Goal: Transaction & Acquisition: Purchase product/service

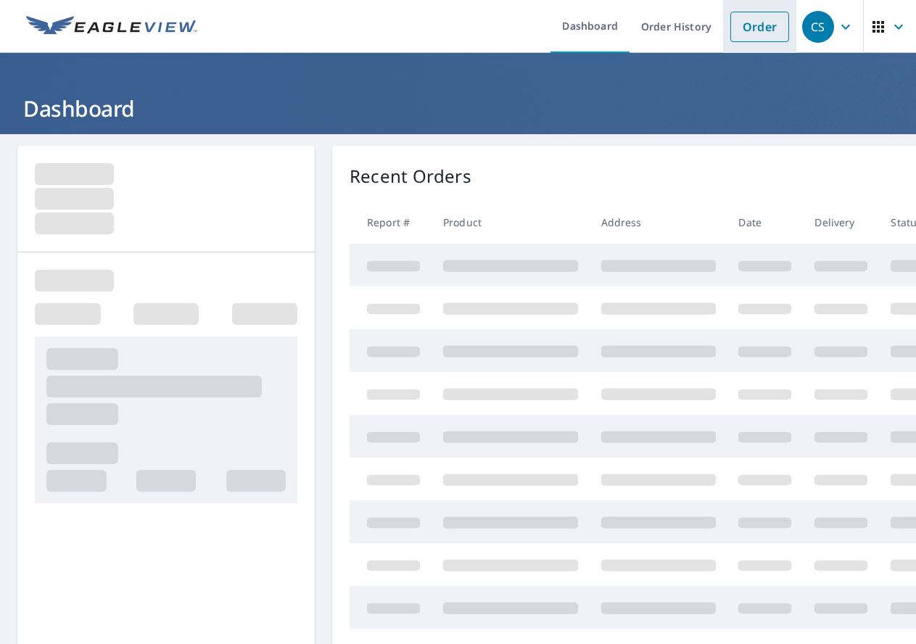
click at [735, 33] on link "Order" at bounding box center [760, 27] width 59 height 30
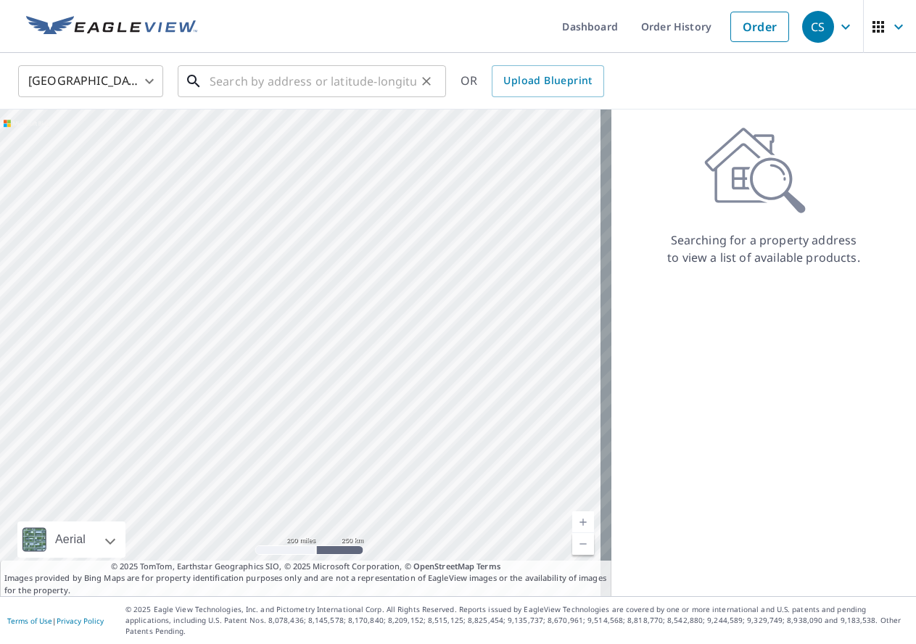
click at [298, 81] on input "text" at bounding box center [313, 81] width 207 height 41
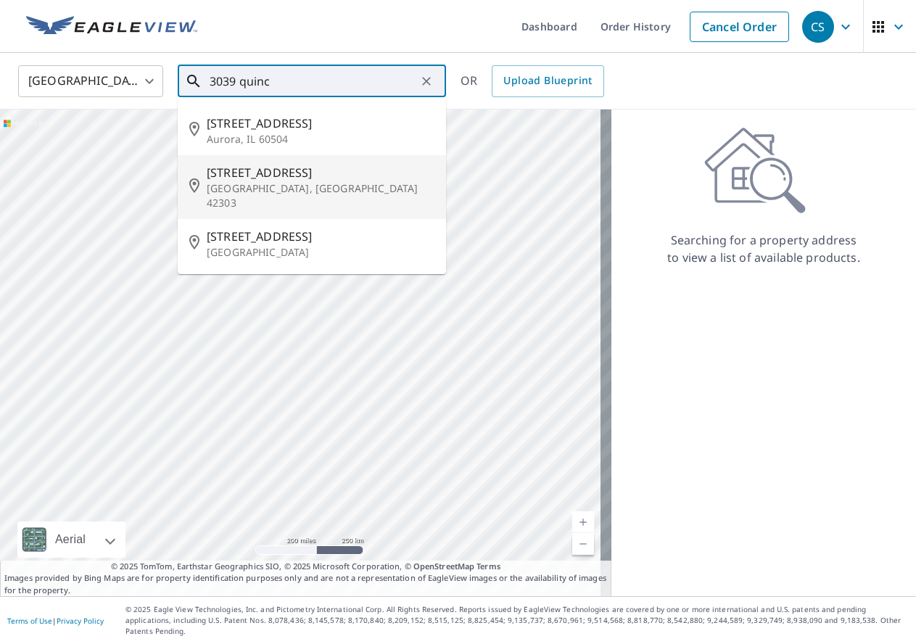
click at [251, 180] on span "[STREET_ADDRESS]" at bounding box center [321, 172] width 228 height 17
type input "[STREET_ADDRESS]"
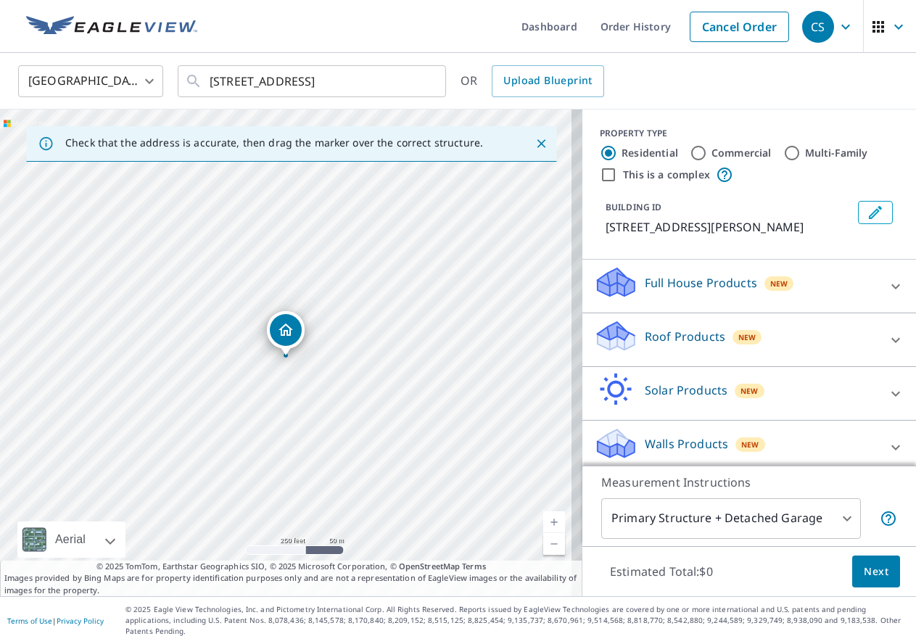
click at [641, 529] on body "CS CS Dashboard Order History Cancel Order CS [GEOGRAPHIC_DATA] [GEOGRAPHIC_DAT…" at bounding box center [458, 322] width 916 height 644
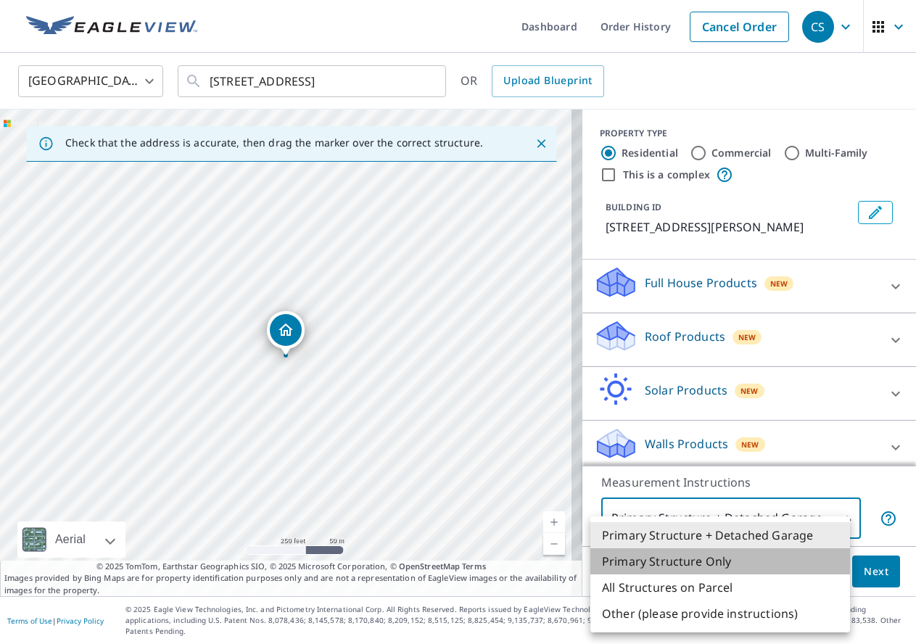
click at [631, 555] on li "Primary Structure Only" at bounding box center [721, 561] width 260 height 26
type input "2"
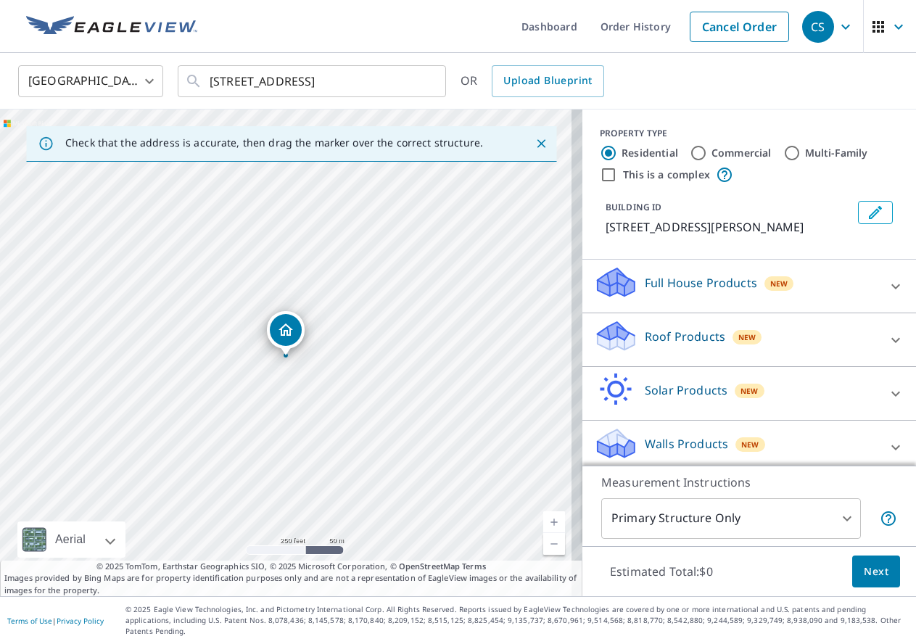
click at [640, 434] on div "Walls Products New" at bounding box center [736, 447] width 284 height 41
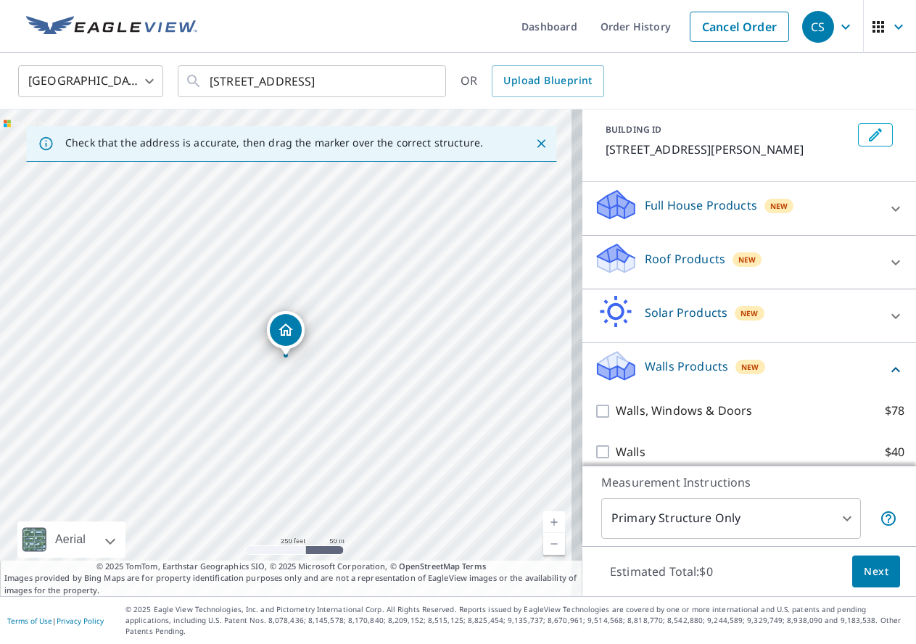
scroll to position [80, 0]
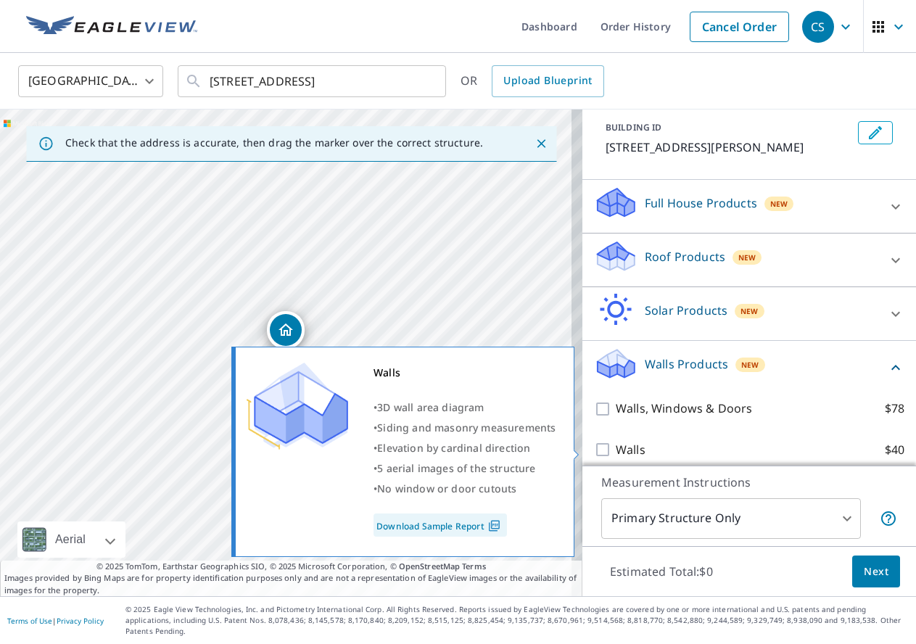
click at [616, 447] on p "Walls" at bounding box center [631, 450] width 30 height 18
click at [609, 447] on input "Walls $40" at bounding box center [605, 449] width 22 height 17
checkbox input "true"
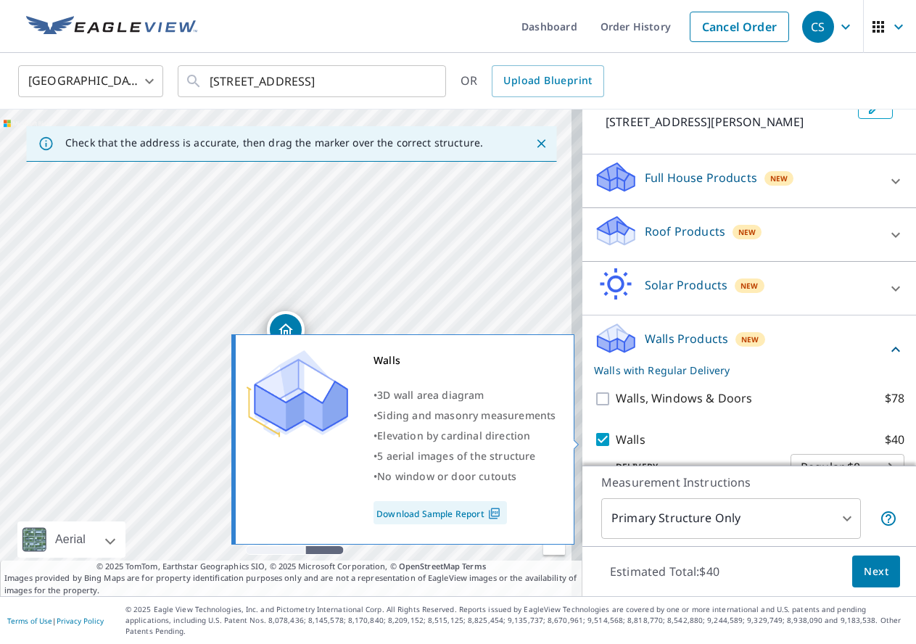
scroll to position [127, 0]
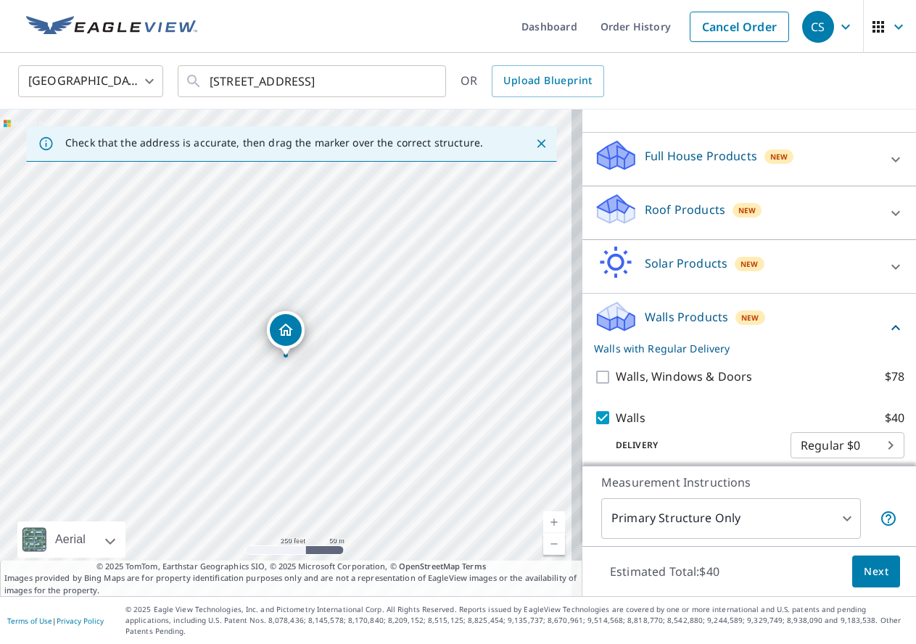
click at [864, 581] on span "Next" at bounding box center [876, 572] width 25 height 18
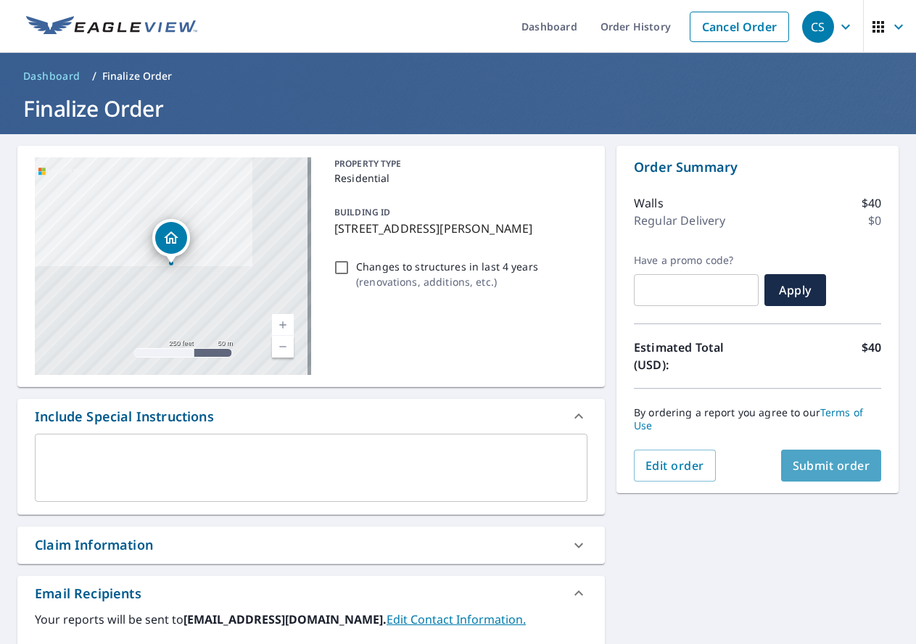
click at [818, 468] on span "Submit order" at bounding box center [832, 466] width 78 height 16
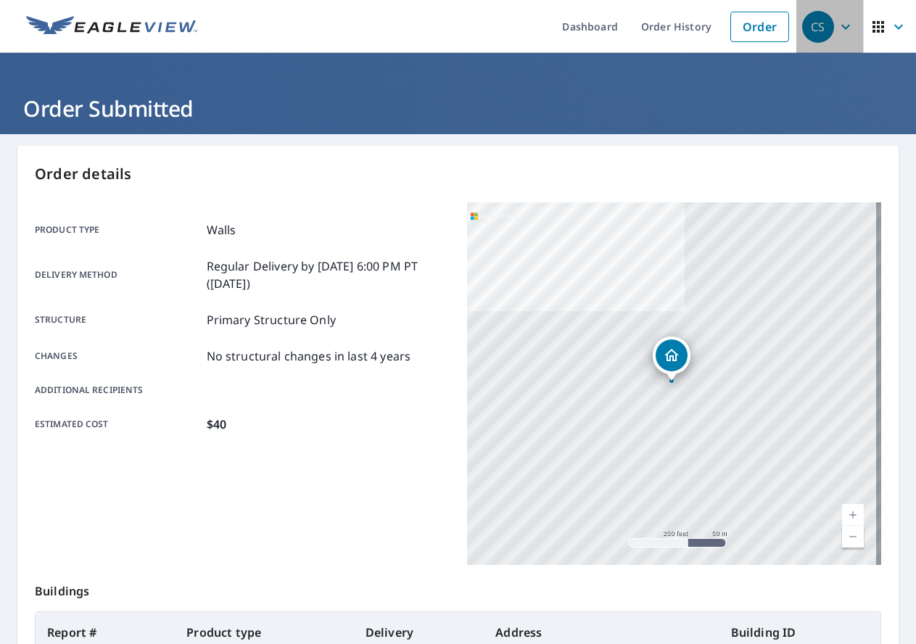
click at [810, 37] on div "CS" at bounding box center [818, 27] width 32 height 32
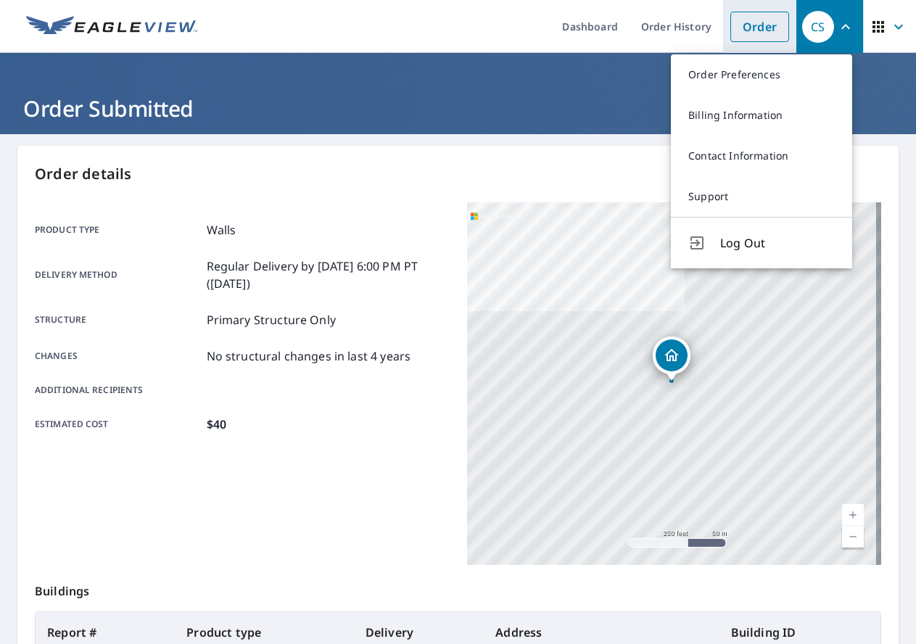
click at [742, 28] on link "Order" at bounding box center [760, 27] width 59 height 30
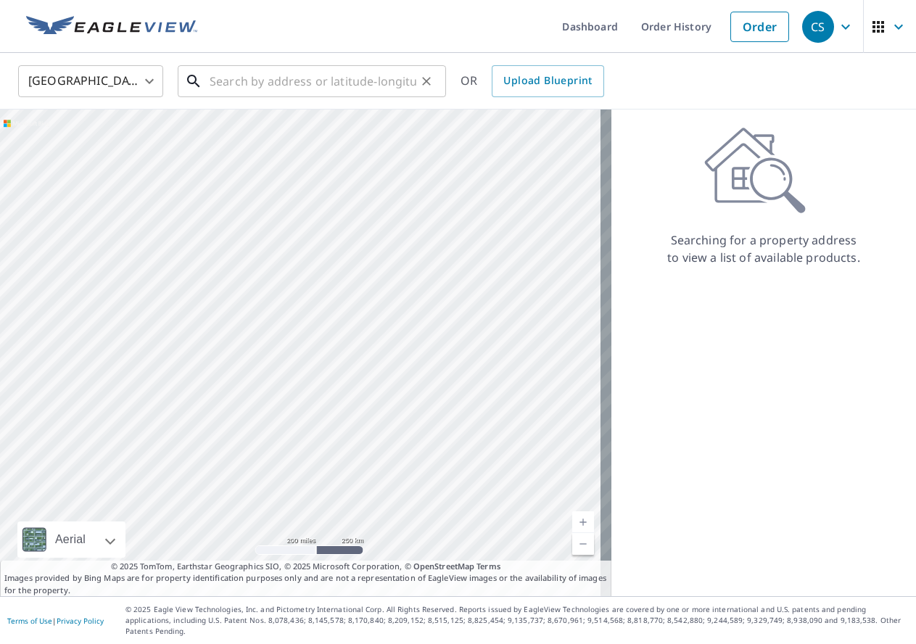
click at [332, 80] on input "text" at bounding box center [313, 81] width 207 height 41
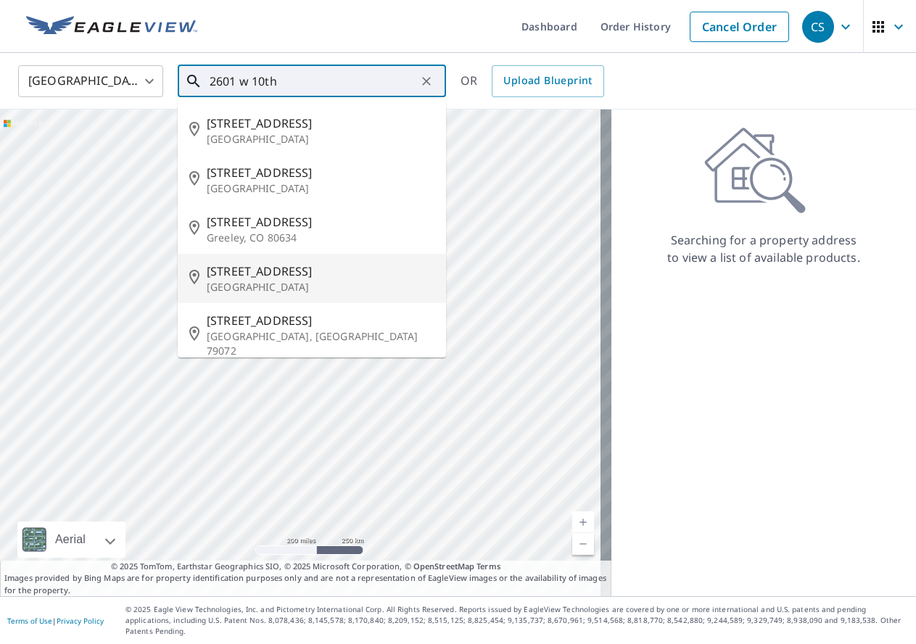
click at [262, 292] on p "[GEOGRAPHIC_DATA]" at bounding box center [321, 287] width 228 height 15
type input "[STREET_ADDRESS]"
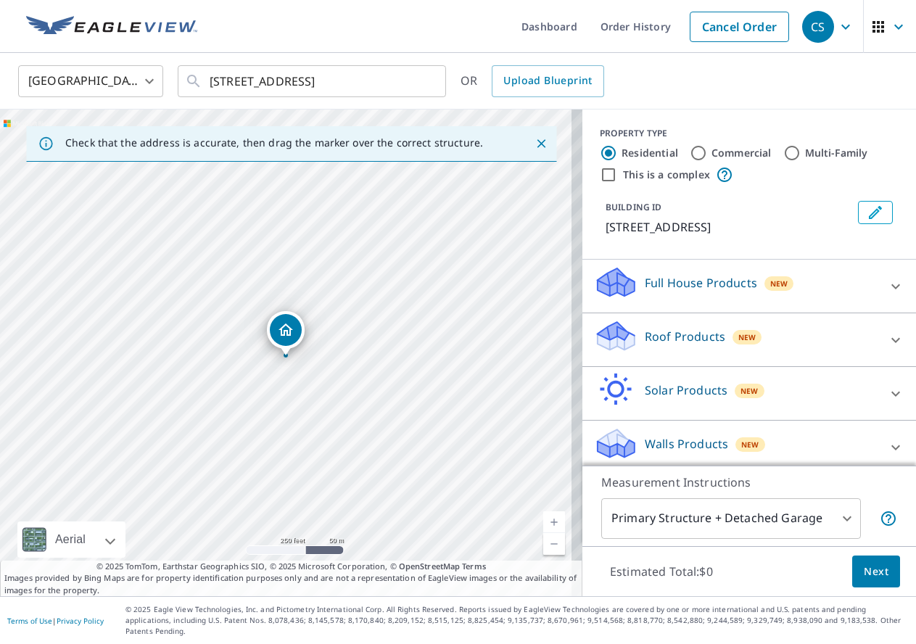
click at [799, 432] on div "Walls Products New" at bounding box center [736, 447] width 284 height 41
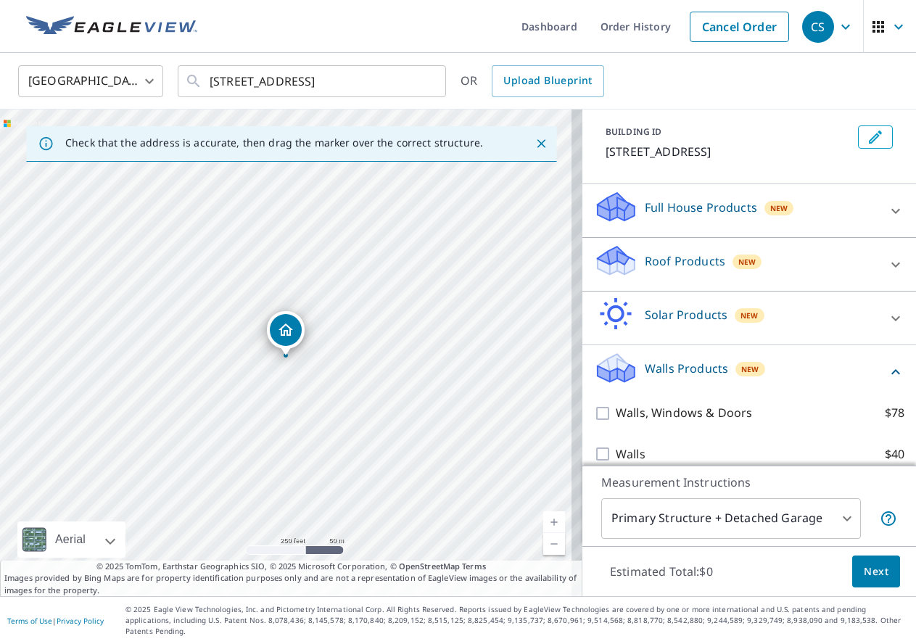
scroll to position [80, 0]
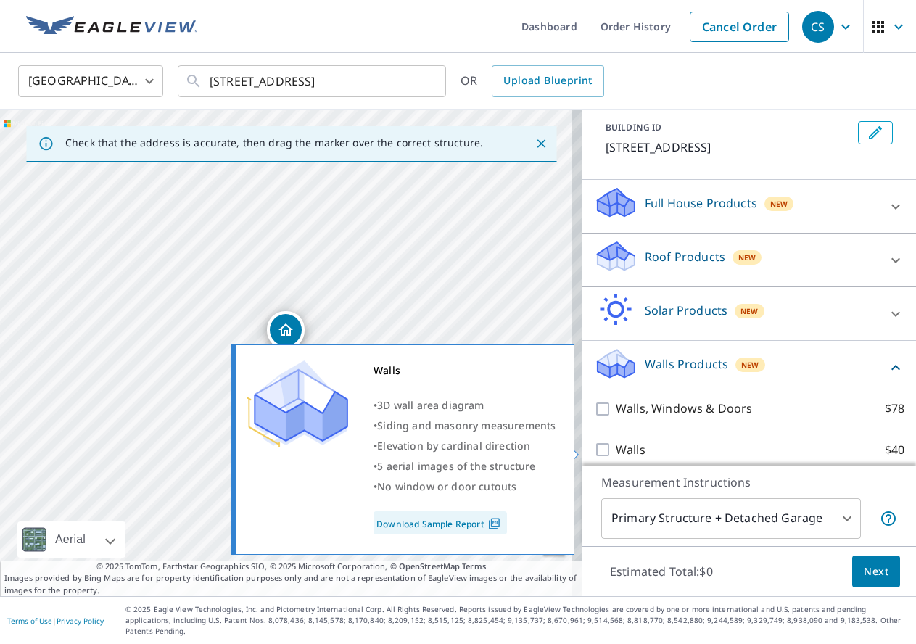
click at [598, 451] on input "Walls $40" at bounding box center [605, 449] width 22 height 17
checkbox input "true"
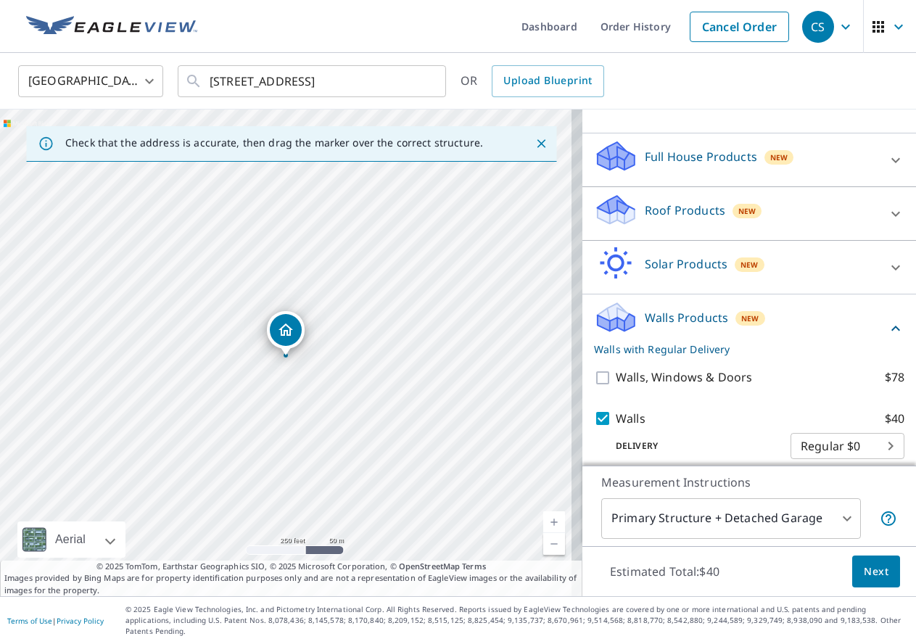
scroll to position [127, 0]
click at [868, 574] on span "Next" at bounding box center [876, 572] width 25 height 18
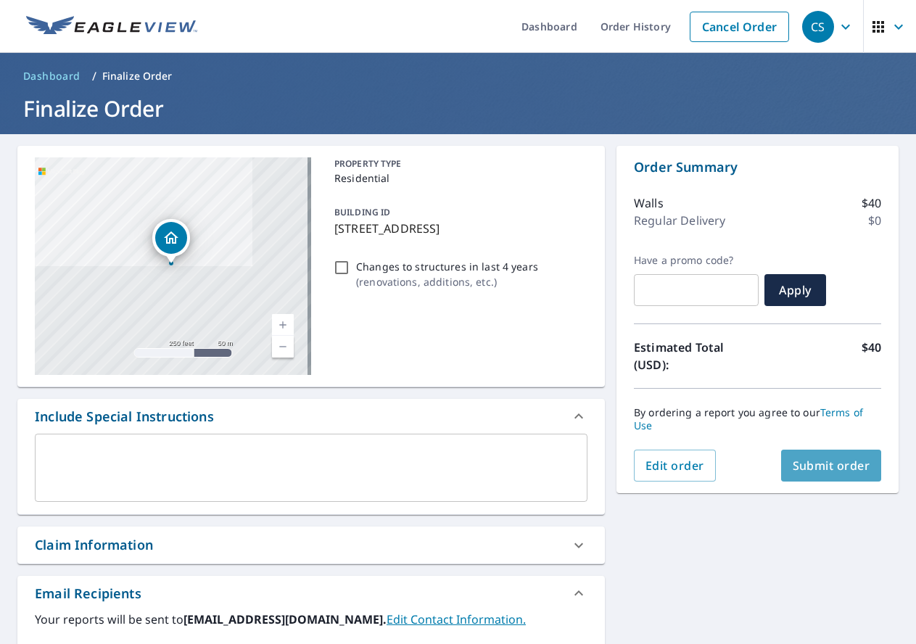
click at [815, 466] on span "Submit order" at bounding box center [832, 466] width 78 height 16
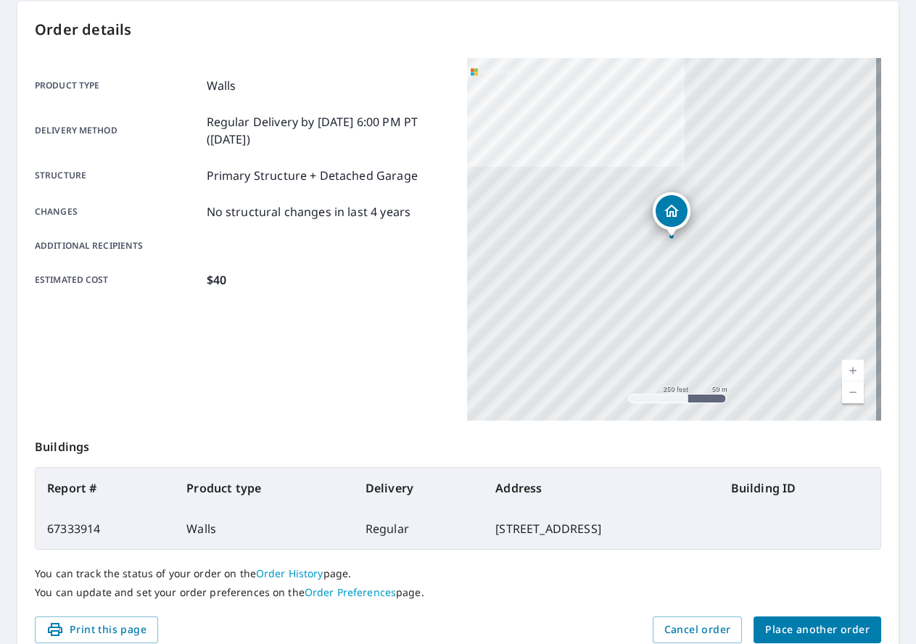
scroll to position [194, 0]
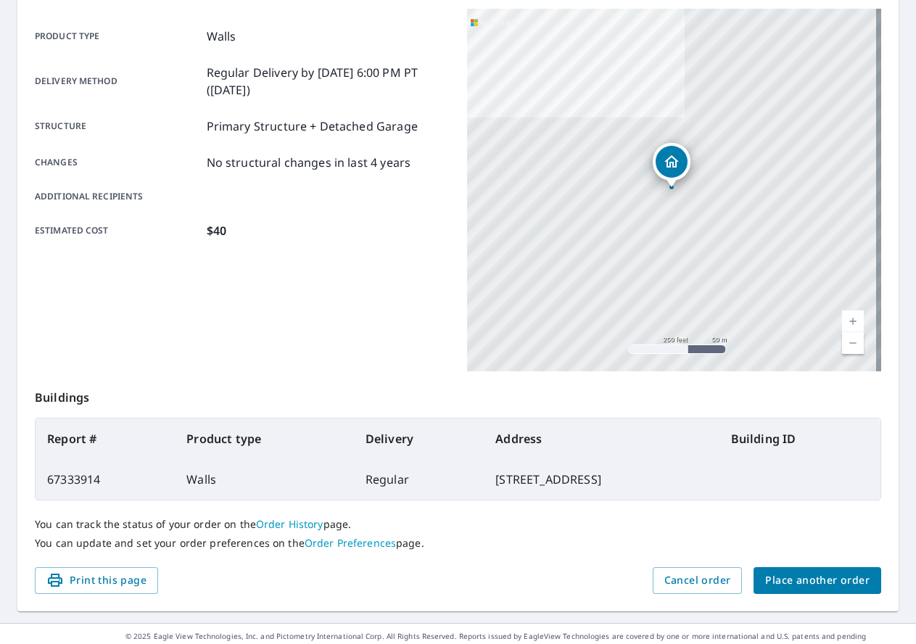
drag, startPoint x: 409, startPoint y: 480, endPoint x: 581, endPoint y: 480, distance: 171.9
click at [581, 480] on td "[STREET_ADDRESS]" at bounding box center [601, 479] width 235 height 41
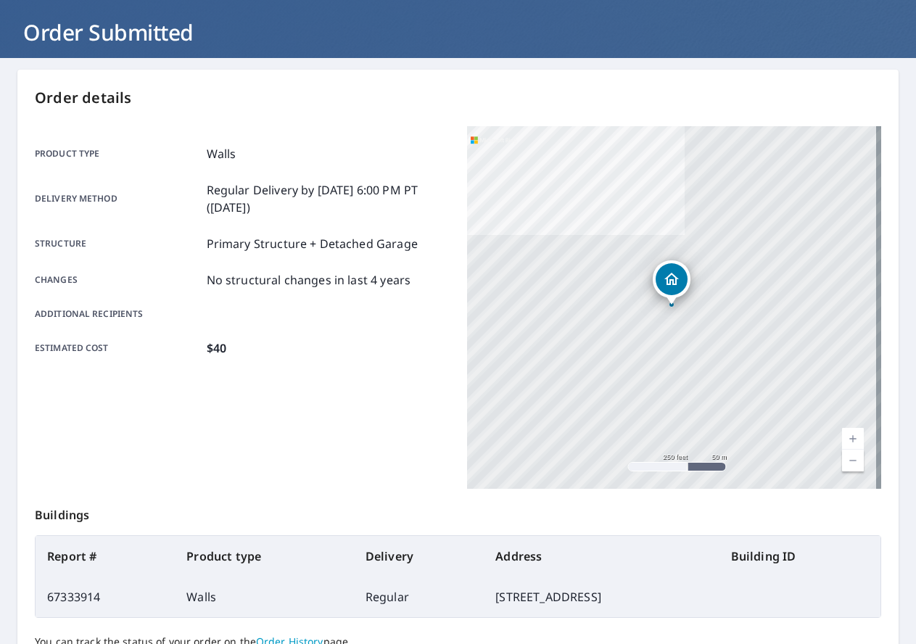
scroll to position [0, 0]
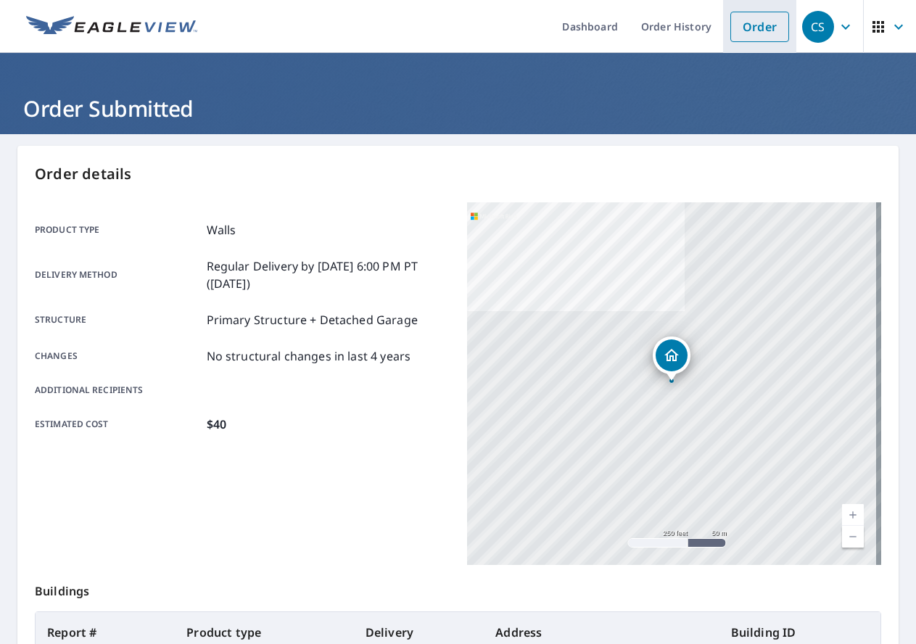
click at [745, 26] on link "Order" at bounding box center [760, 27] width 59 height 30
